Goal: Information Seeking & Learning: Understand process/instructions

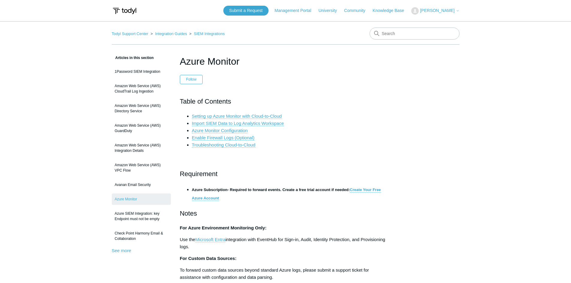
drag, startPoint x: 327, startPoint y: 81, endPoint x: 93, endPoint y: 8, distance: 244.7
click at [324, 79] on header "Azure Monitor Follow Not yet followed by anyone" at bounding box center [286, 69] width 212 height 30
click at [173, 34] on link "Integration Guides" at bounding box center [171, 33] width 32 height 4
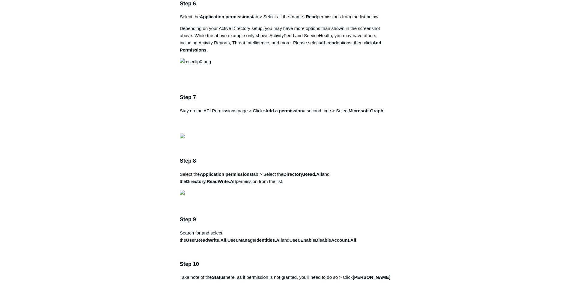
scroll to position [810, 0]
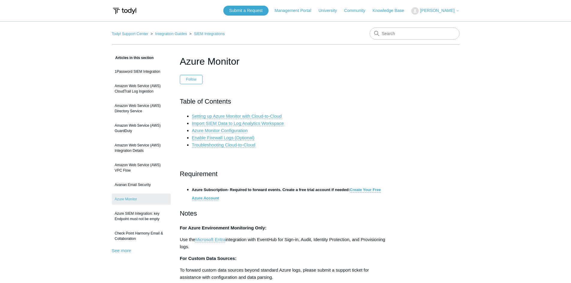
click at [227, 132] on link "Azure Monitor Configuration" at bounding box center [220, 130] width 56 height 5
click at [371, 156] on h3 at bounding box center [286, 159] width 212 height 9
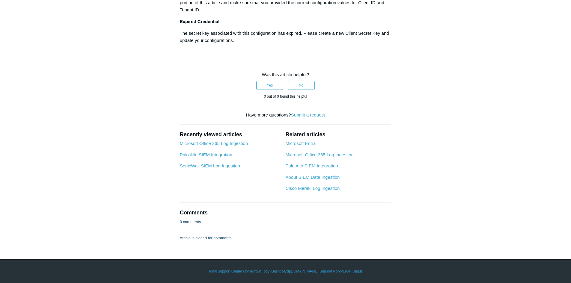
scroll to position [2069, 0]
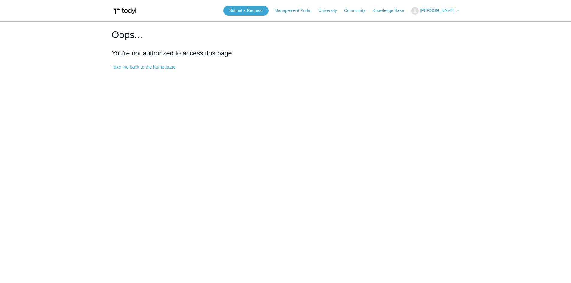
click at [169, 55] on h2 "You're not authorized to access this page" at bounding box center [286, 53] width 348 height 10
drag, startPoint x: 253, startPoint y: 142, endPoint x: 156, endPoint y: 33, distance: 145.7
click at [247, 131] on main "Oops... You're not authorized to access this page Take me back to the home page" at bounding box center [285, 148] width 571 height 255
click at [154, 68] on link "Take me back to the home page" at bounding box center [144, 66] width 64 height 5
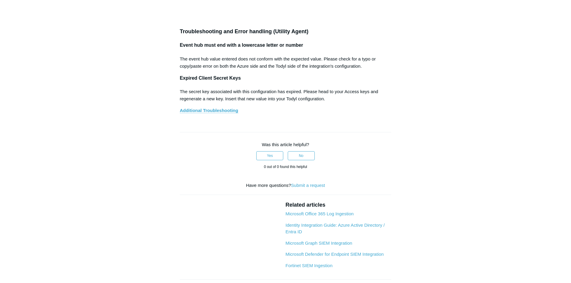
scroll to position [2699, 0]
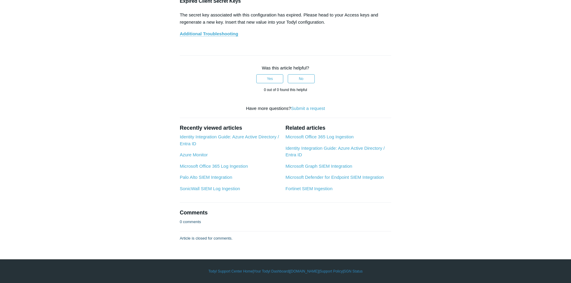
drag, startPoint x: 227, startPoint y: 132, endPoint x: 257, endPoint y: 149, distance: 34.3
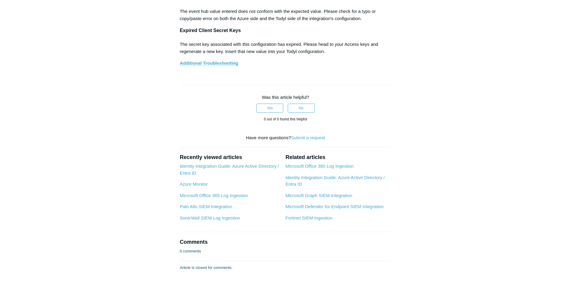
drag, startPoint x: 485, startPoint y: 32, endPoint x: 367, endPoint y: 52, distance: 119.5
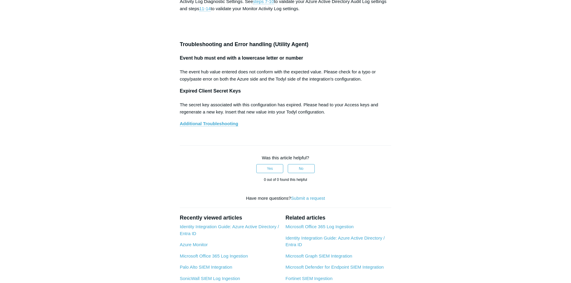
scroll to position [2609, 0]
drag, startPoint x: 85, startPoint y: 103, endPoint x: 163, endPoint y: 81, distance: 81.2
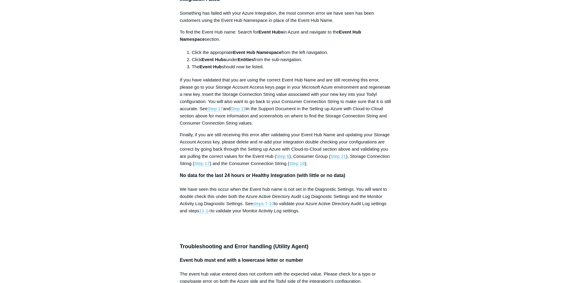
scroll to position [2399, 0]
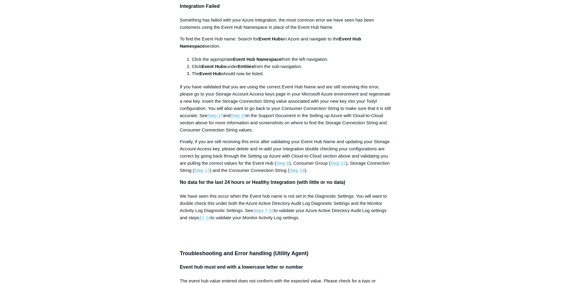
drag, startPoint x: 222, startPoint y: 113, endPoint x: 263, endPoint y: 115, distance: 40.6
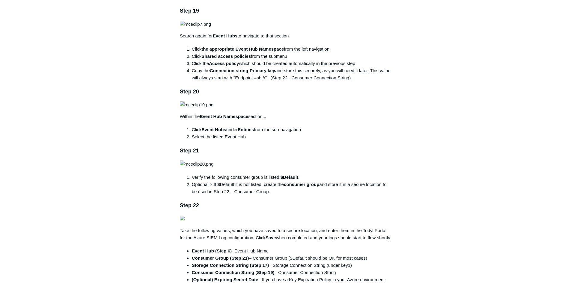
scroll to position [1440, 0]
drag, startPoint x: 209, startPoint y: 55, endPoint x: 286, endPoint y: 125, distance: 103.8
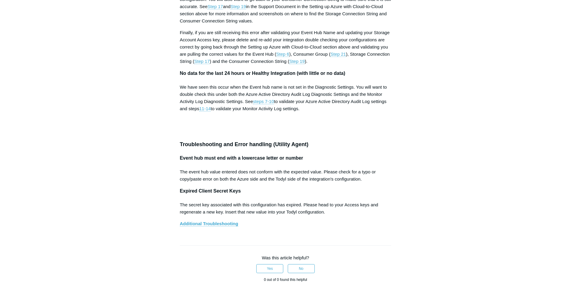
scroll to position [2519, 0]
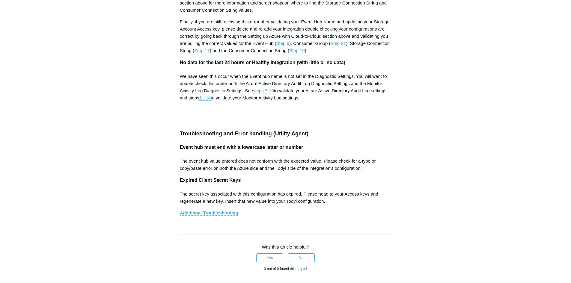
drag, startPoint x: 305, startPoint y: 162, endPoint x: 313, endPoint y: 162, distance: 7.8
drag, startPoint x: 197, startPoint y: 162, endPoint x: 242, endPoint y: 163, distance: 45.3
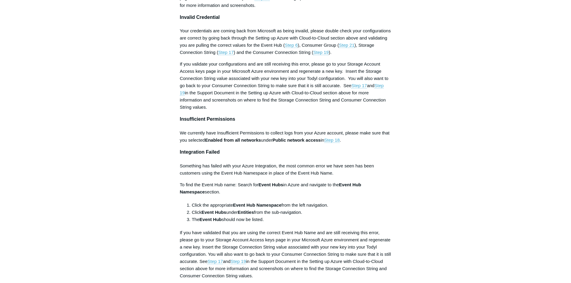
scroll to position [2249, 0]
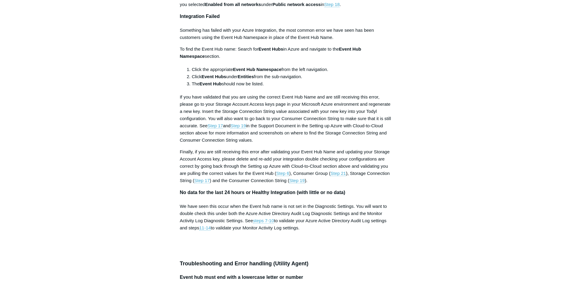
scroll to position [2429, 0]
